Goal: Task Accomplishment & Management: Use online tool/utility

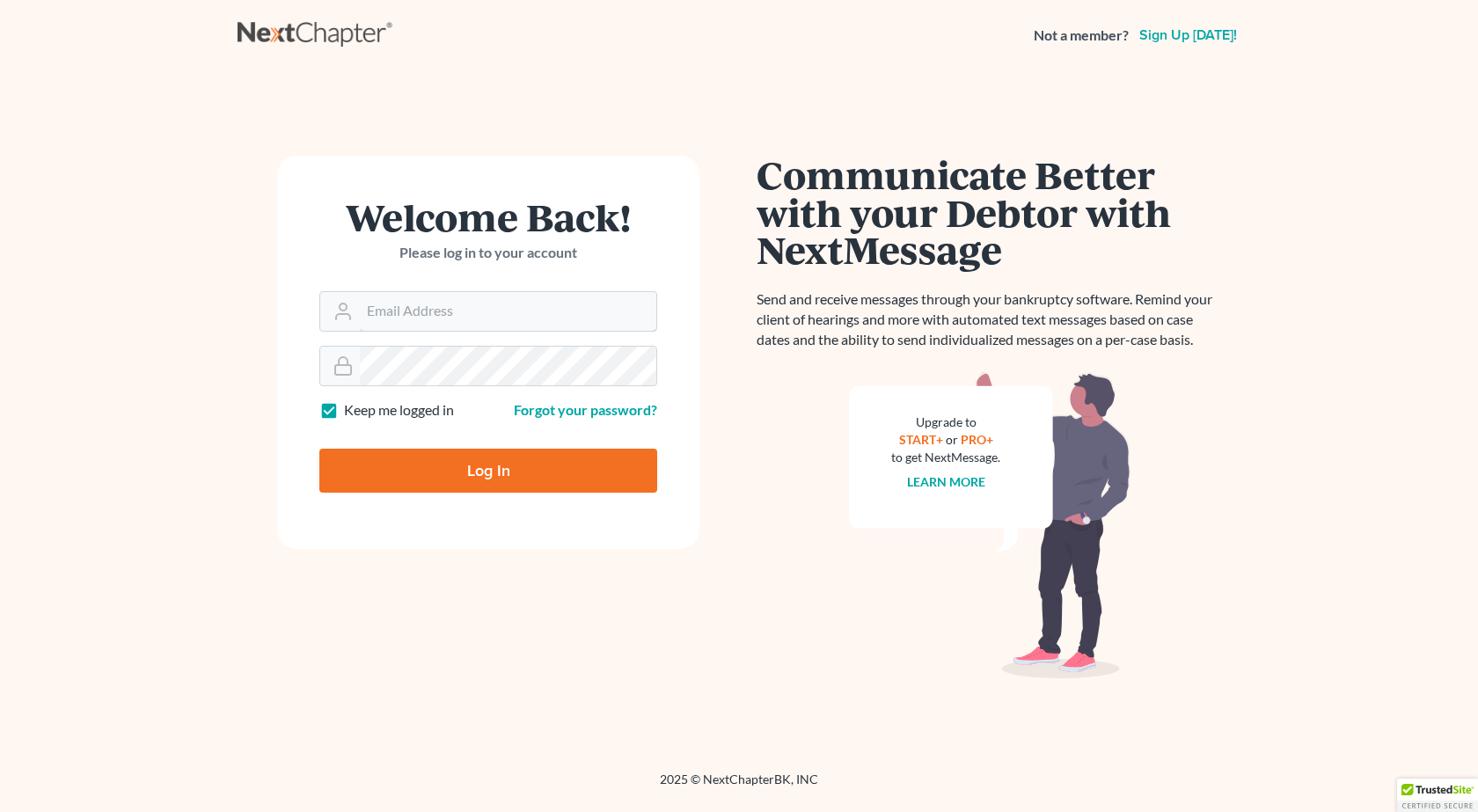
type input "[EMAIL_ADDRESS][DOMAIN_NAME]"
click at [444, 480] on input "Log In" at bounding box center [488, 471] width 338 height 44
type input "Thinking..."
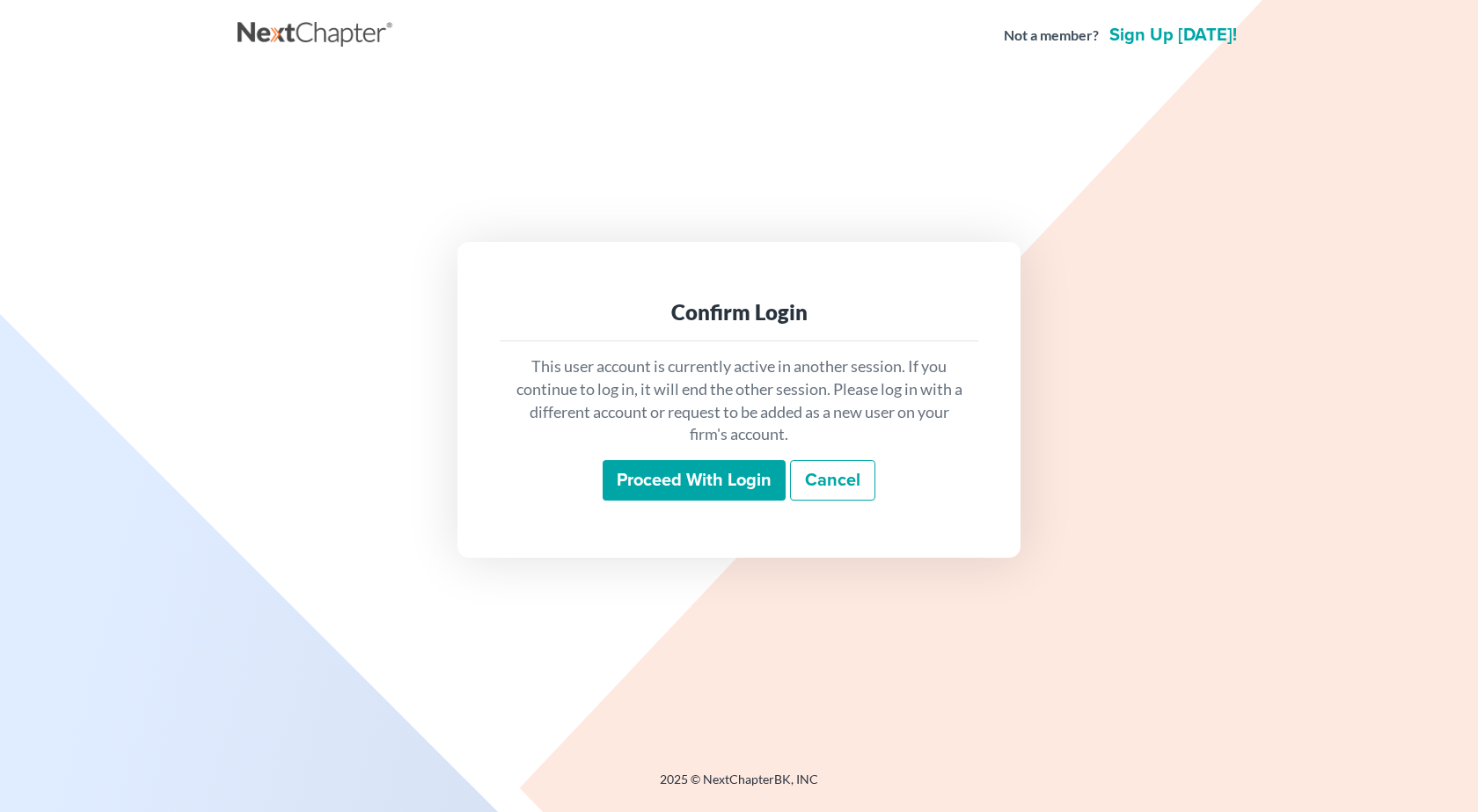
click at [746, 487] on input "Proceed with login" at bounding box center [695, 481] width 183 height 40
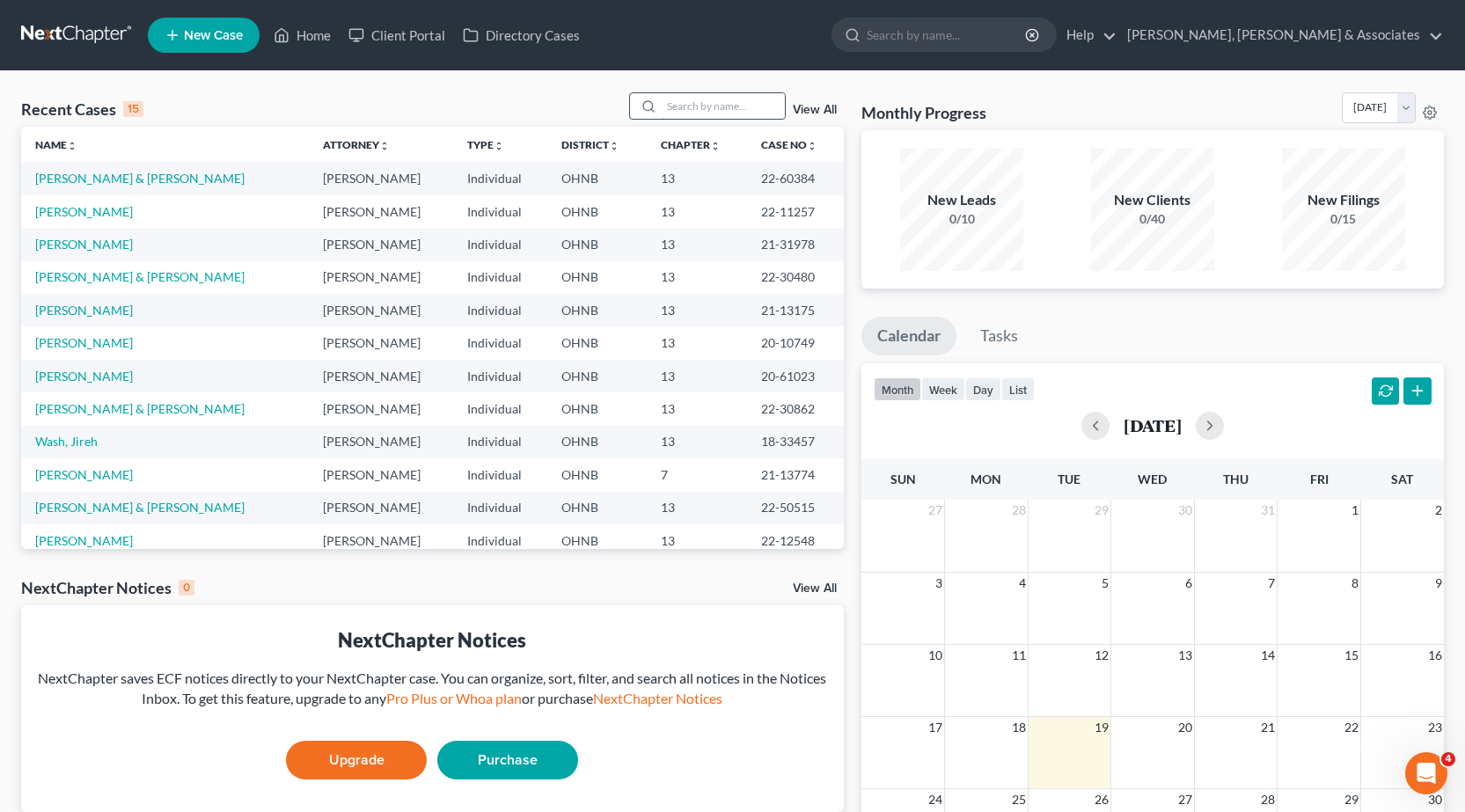
click at [679, 103] on input "search" at bounding box center [722, 106] width 123 height 26
type input "[PERSON_NAME]"
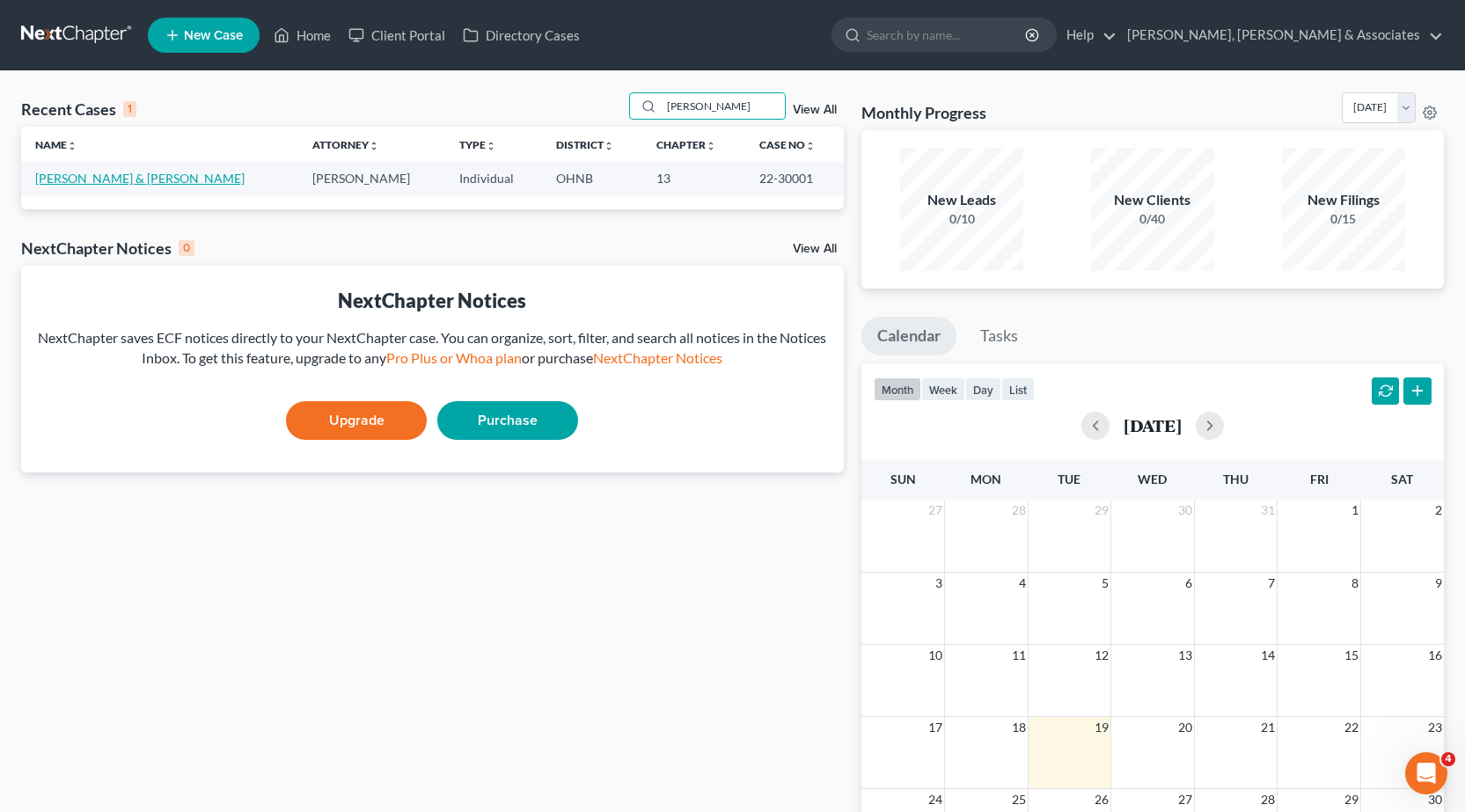
click at [62, 176] on link "[PERSON_NAME] & [PERSON_NAME]" at bounding box center [140, 179] width 209 height 15
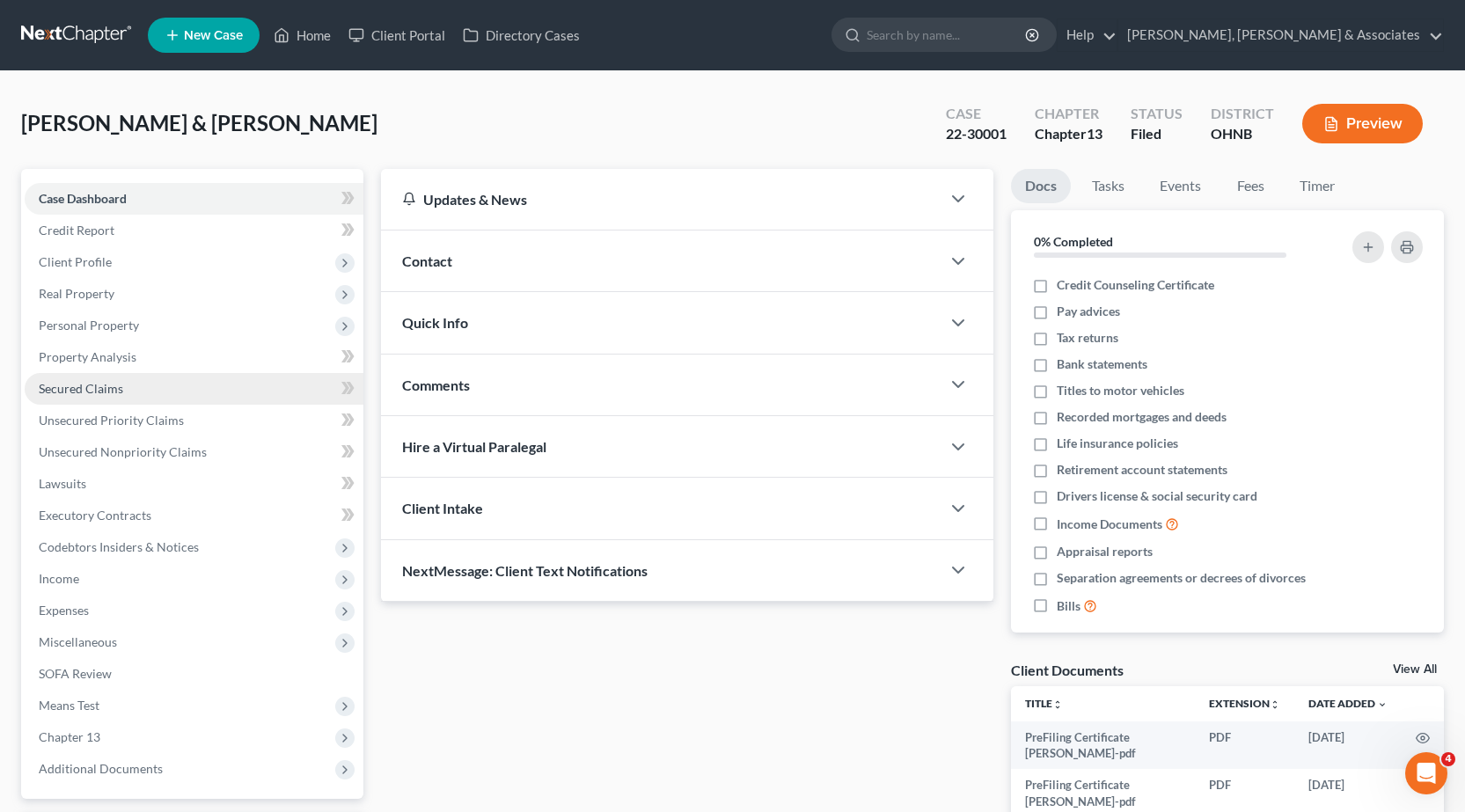
click at [89, 386] on span "Secured Claims" at bounding box center [81, 389] width 84 height 15
